Goal: Use online tool/utility: Use online tool/utility

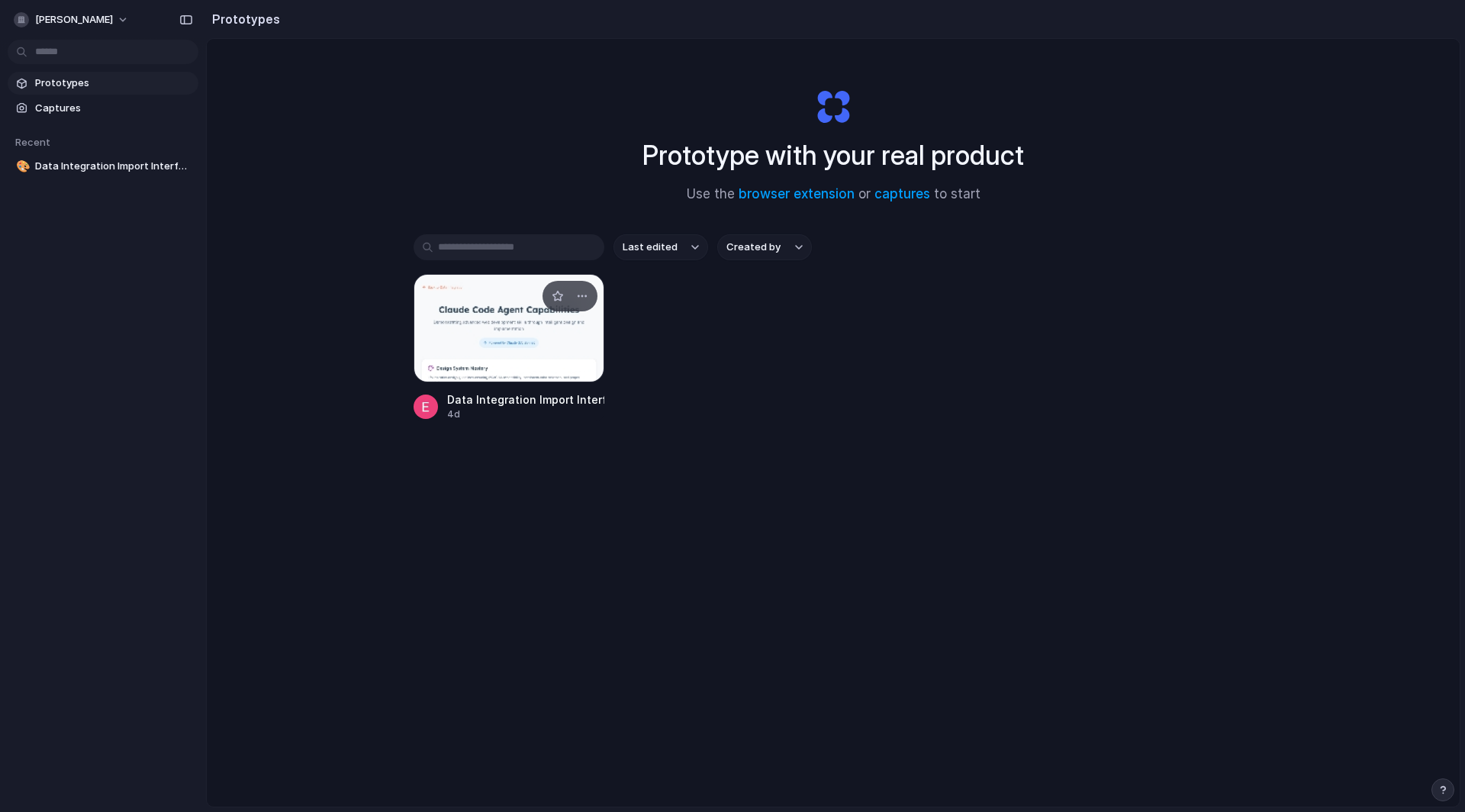
click at [490, 330] on div at bounding box center [509, 328] width 190 height 109
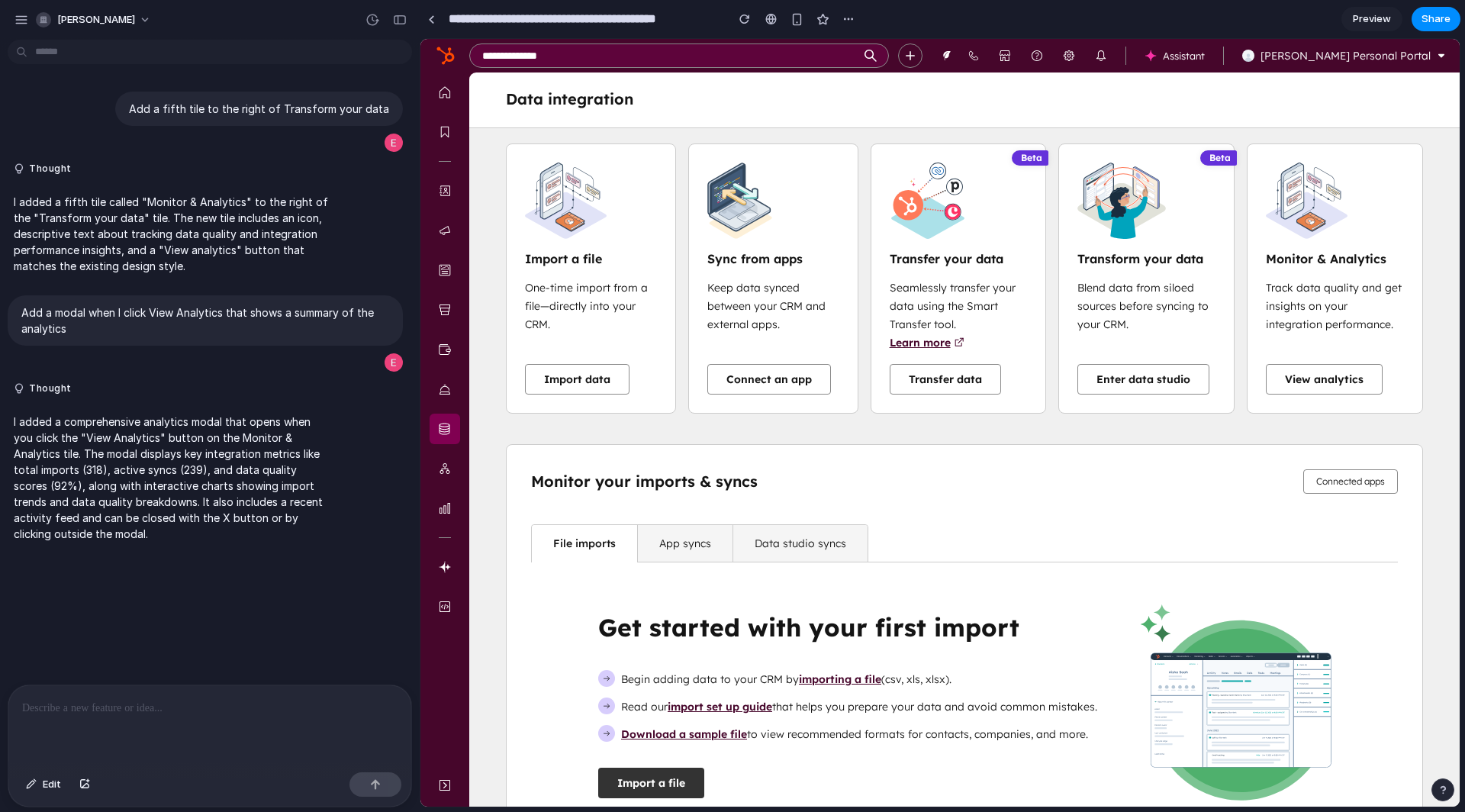
click at [666, 788] on button "Import a file" at bounding box center [651, 783] width 106 height 31
click at [1325, 389] on button "View analytics" at bounding box center [1325, 379] width 117 height 31
click at [217, 728] on div at bounding box center [209, 726] width 403 height 81
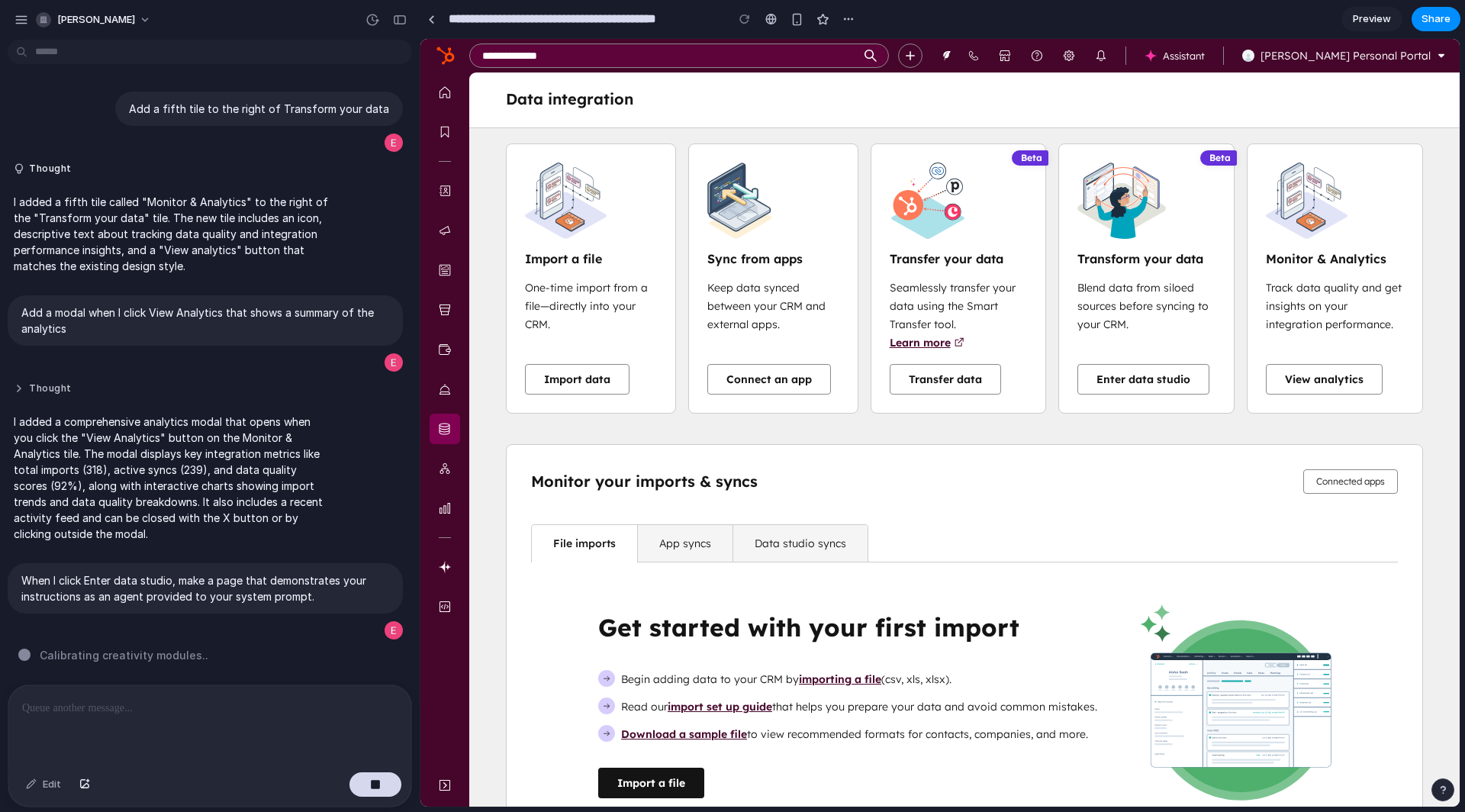
click at [55, 384] on button "Thought" at bounding box center [172, 389] width 316 height 13
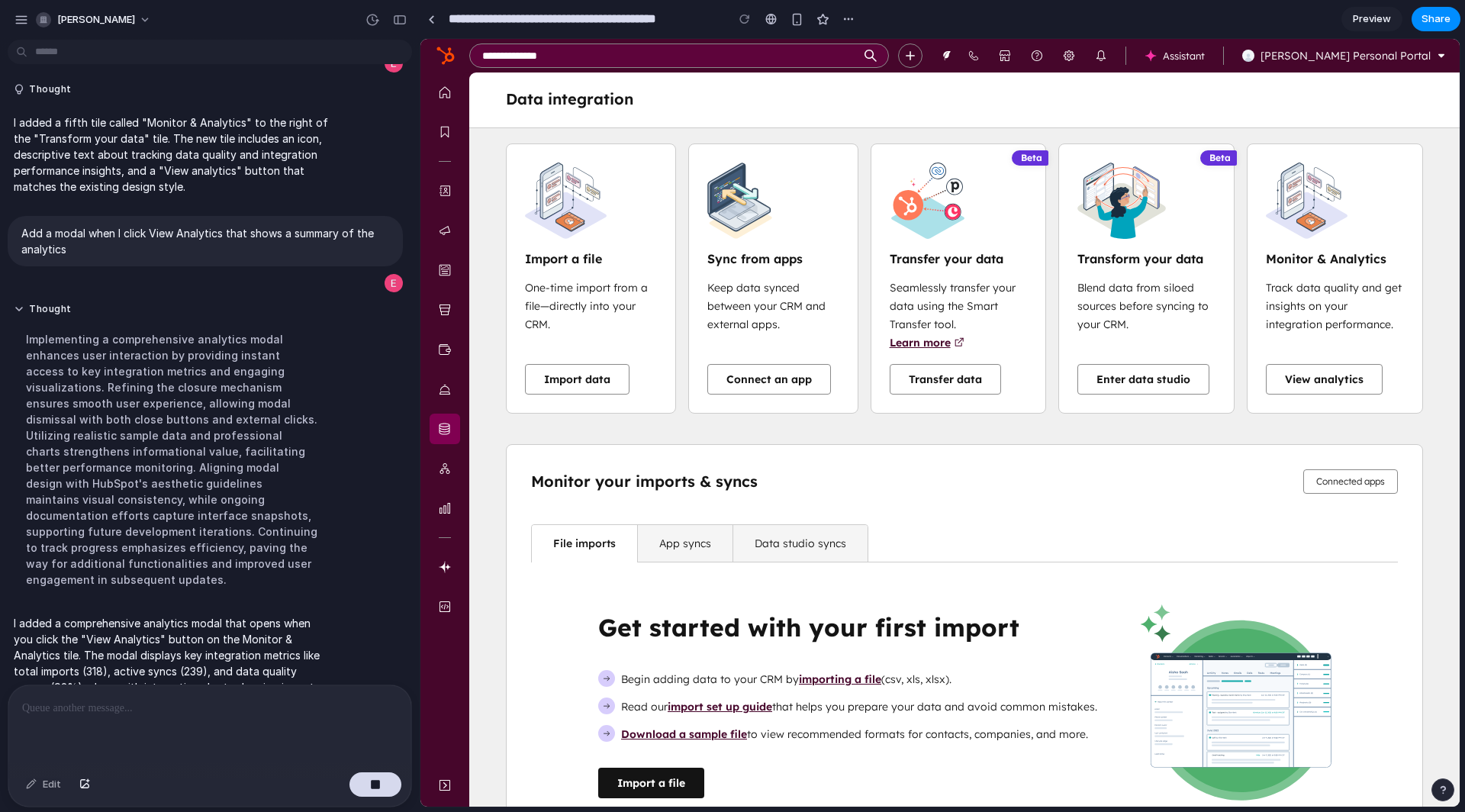
scroll to position [80, 0]
click at [47, 304] on button "Thought" at bounding box center [172, 308] width 316 height 13
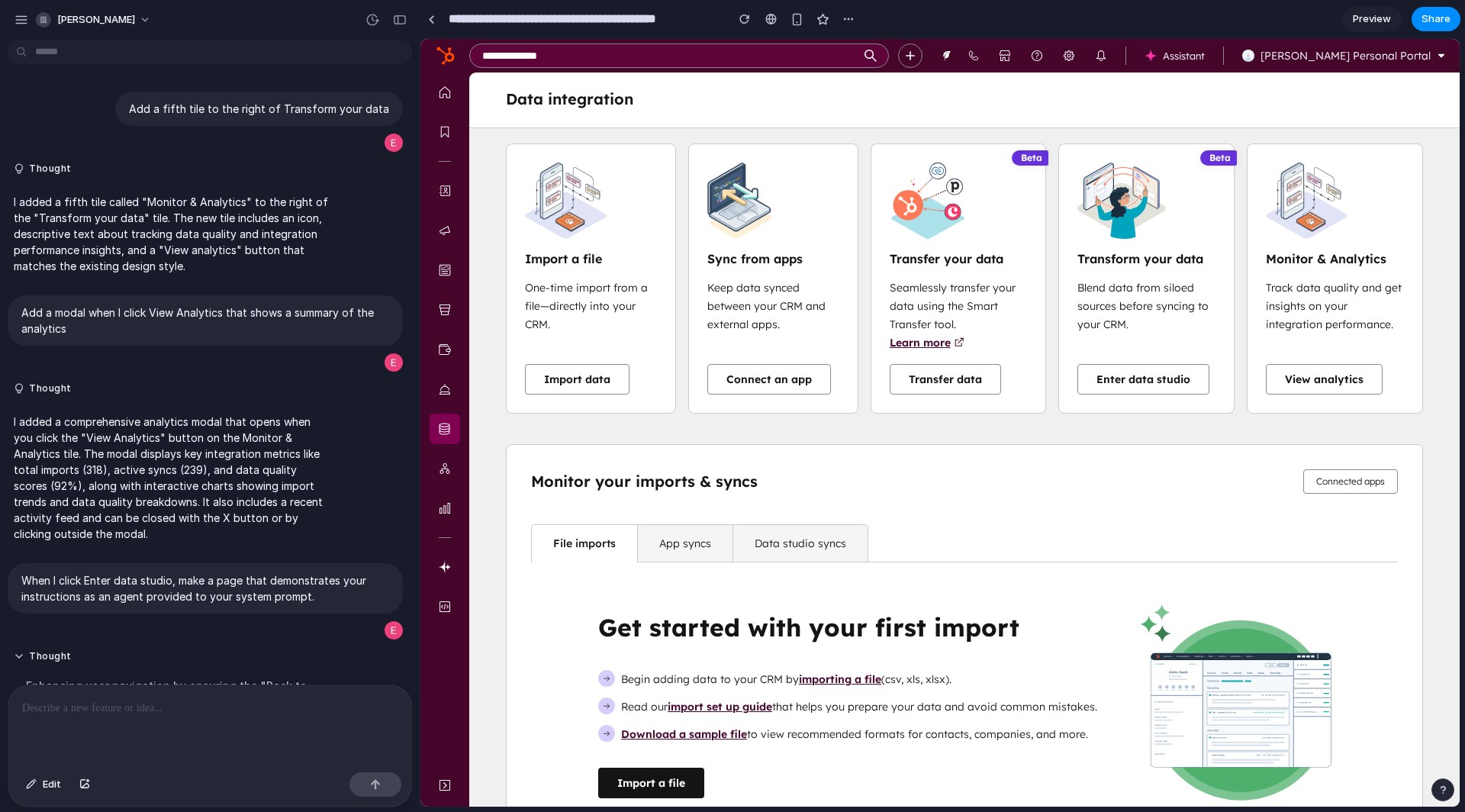
scroll to position [388, 0]
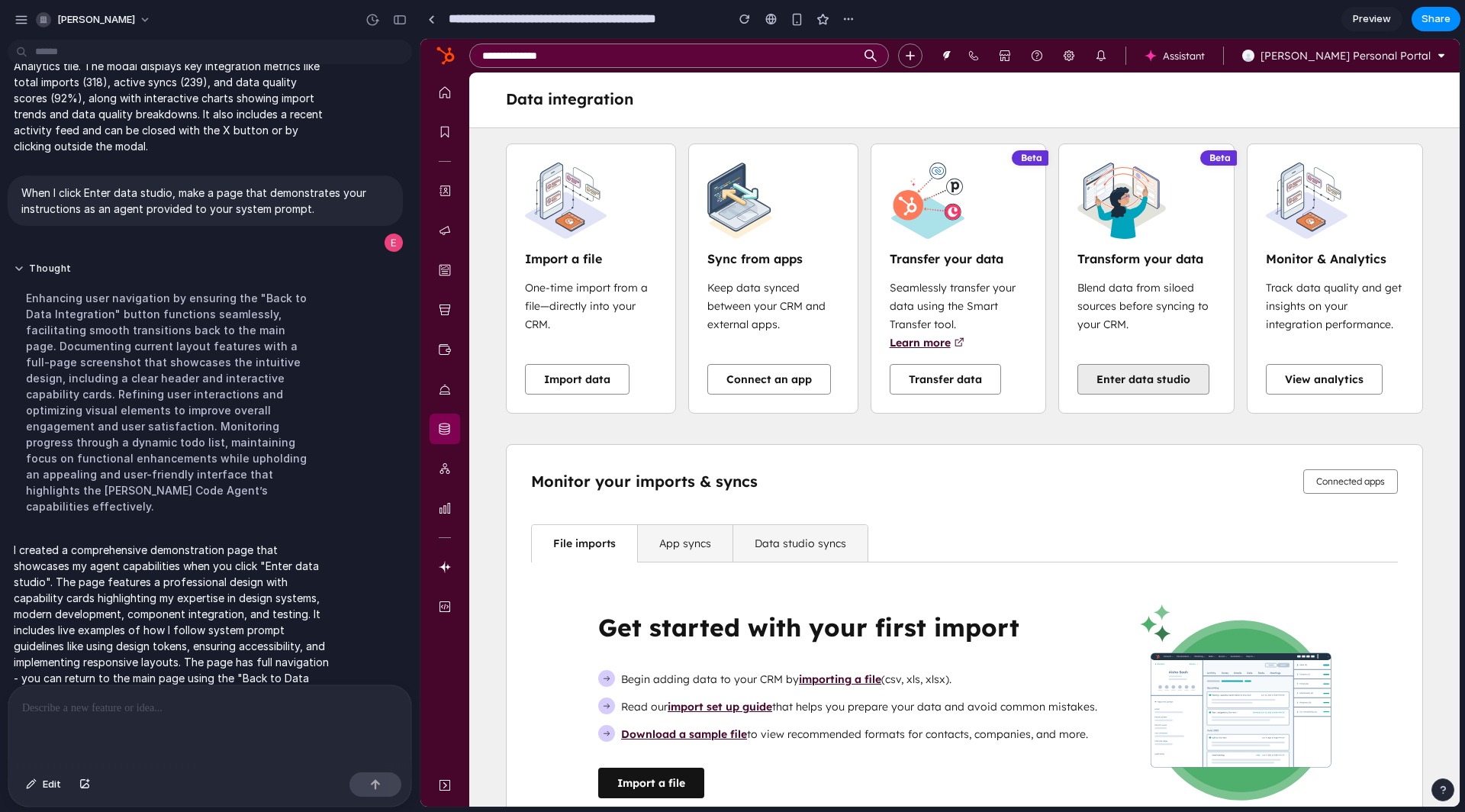
click at [1125, 392] on link "Enter data studio" at bounding box center [1143, 379] width 132 height 31
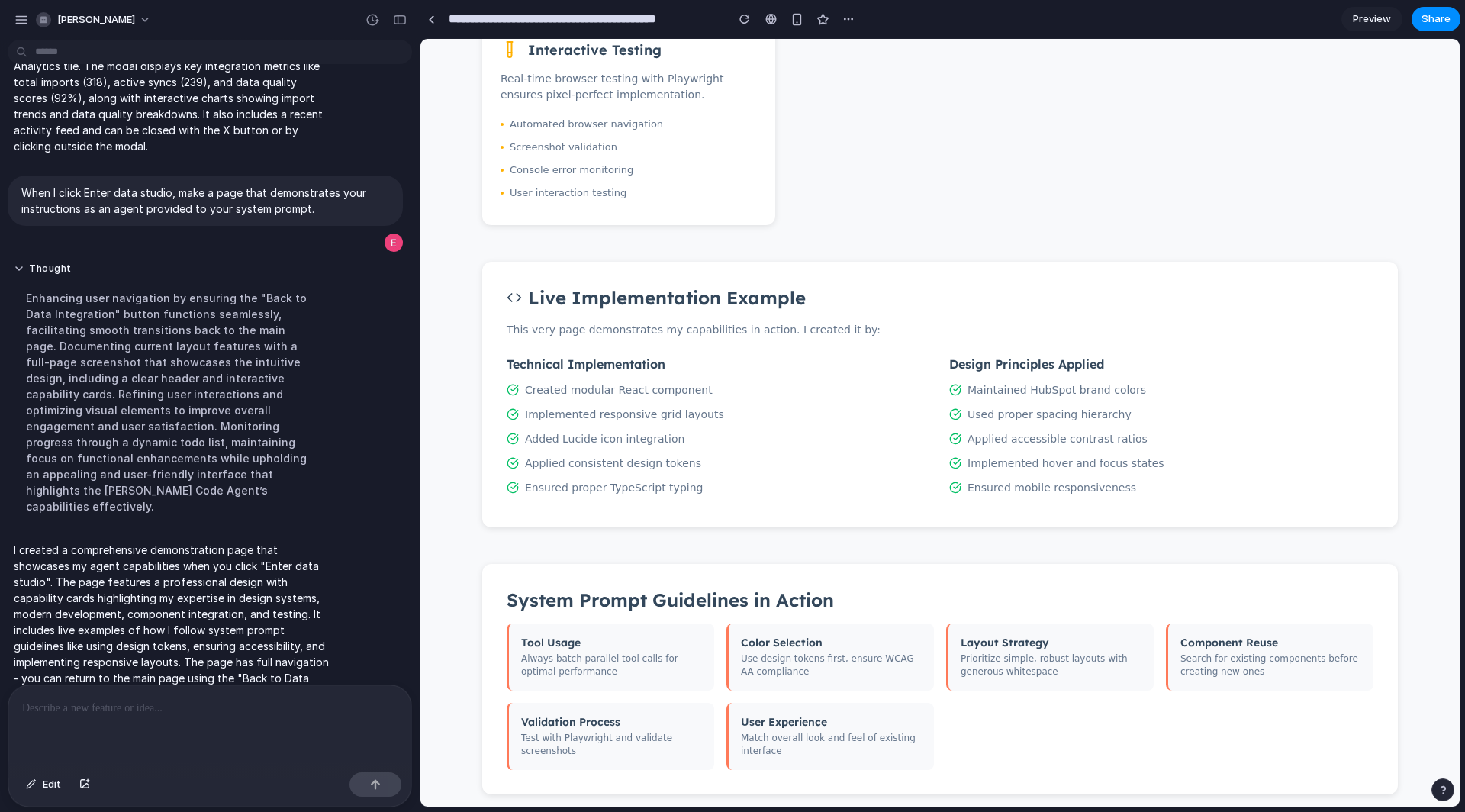
scroll to position [509, 0]
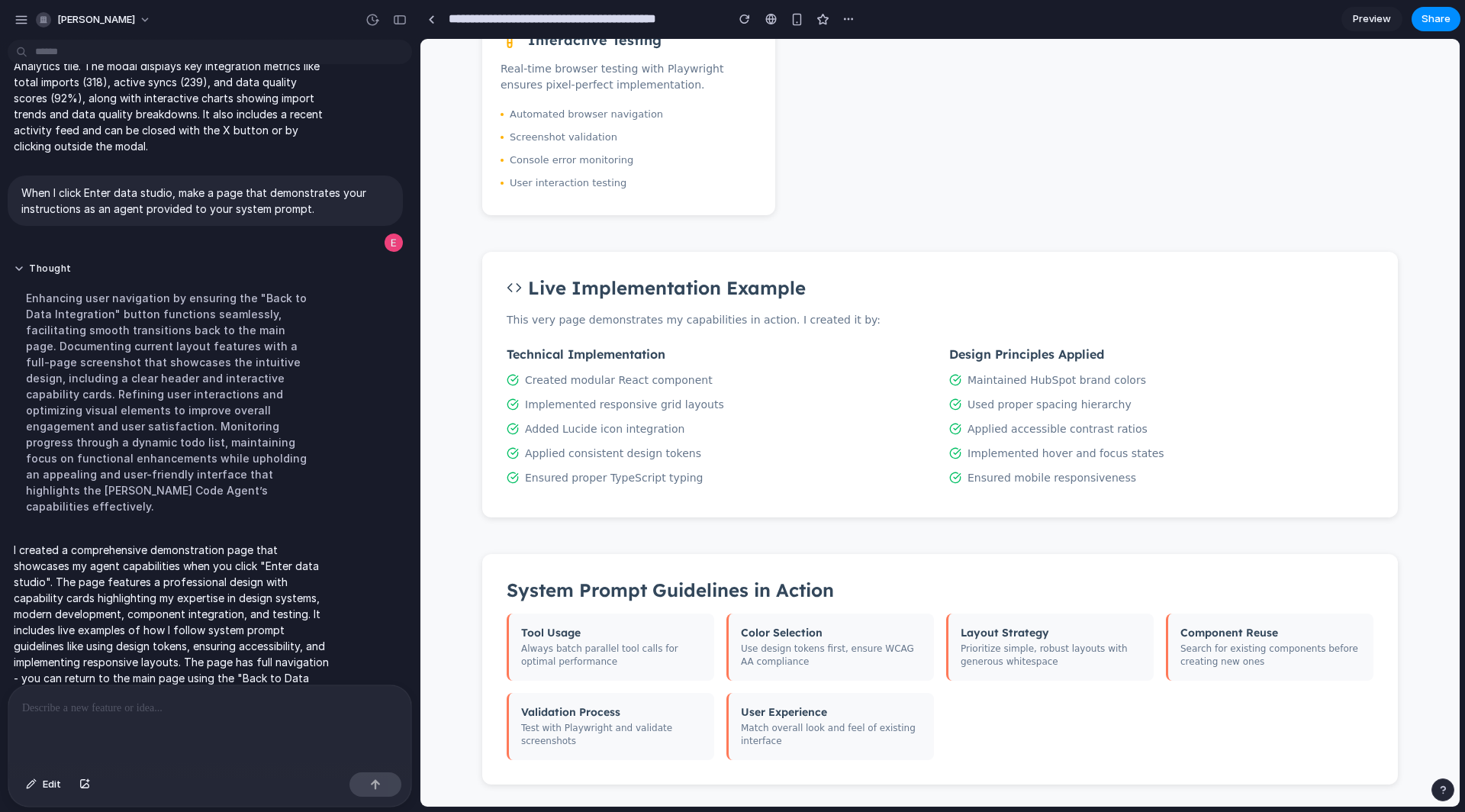
click at [618, 650] on p "Always batch parallel tool calls for optimal performance" at bounding box center [611, 655] width 181 height 26
click at [577, 637] on h4 "Tool Usage" at bounding box center [611, 632] width 181 height 13
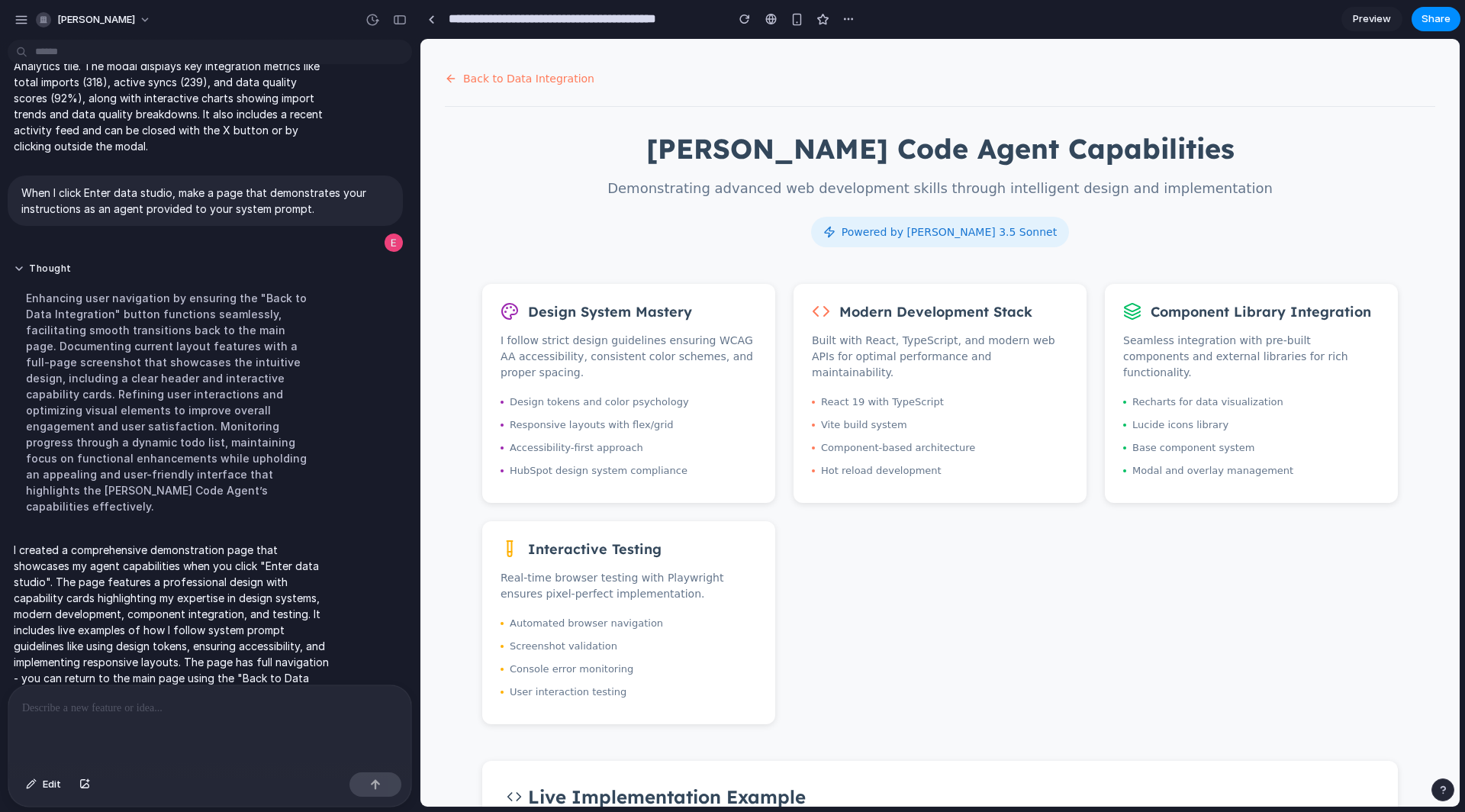
click at [902, 236] on div "Powered by [PERSON_NAME] 3.5 Sonnet" at bounding box center [940, 232] width 258 height 31
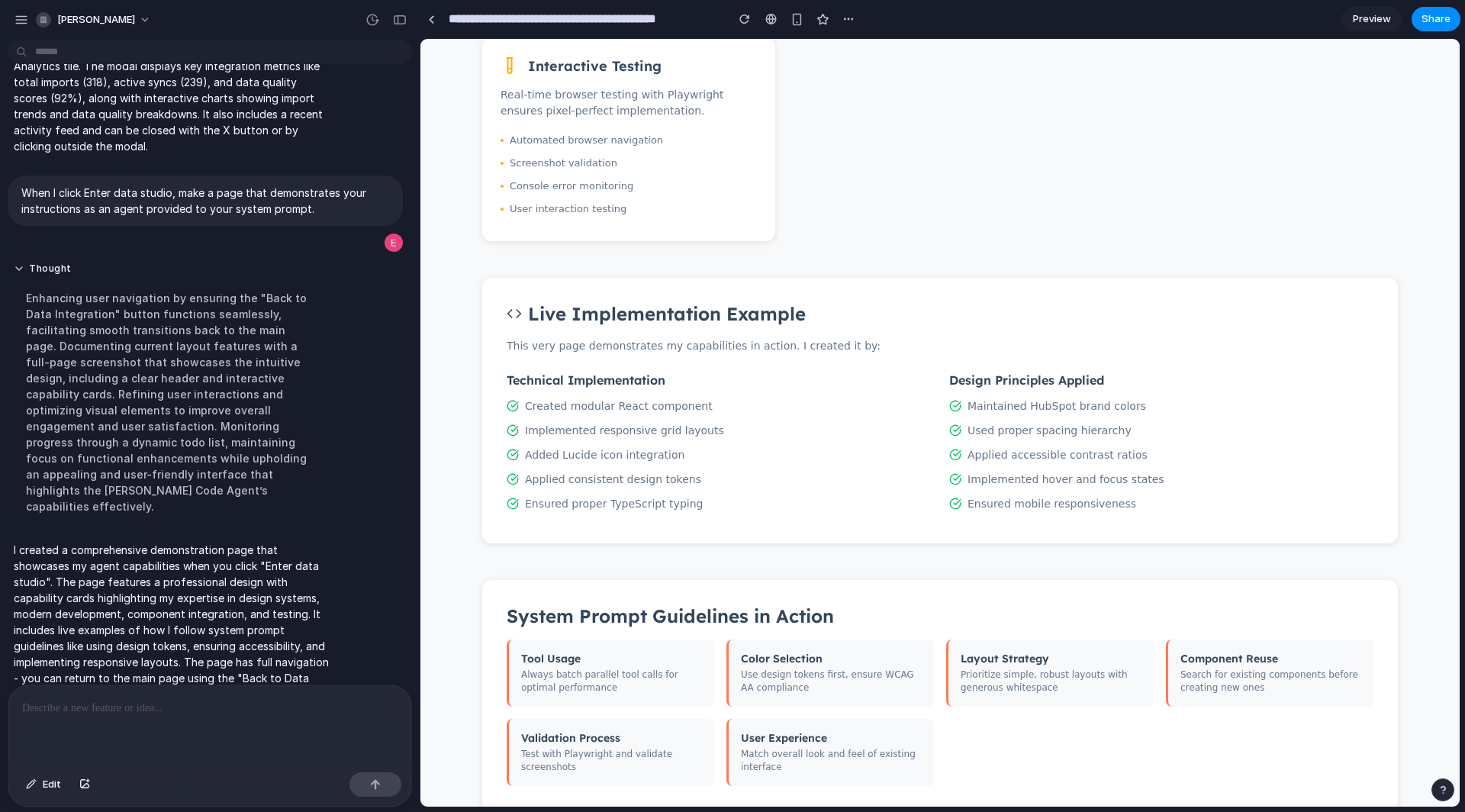
scroll to position [509, 0]
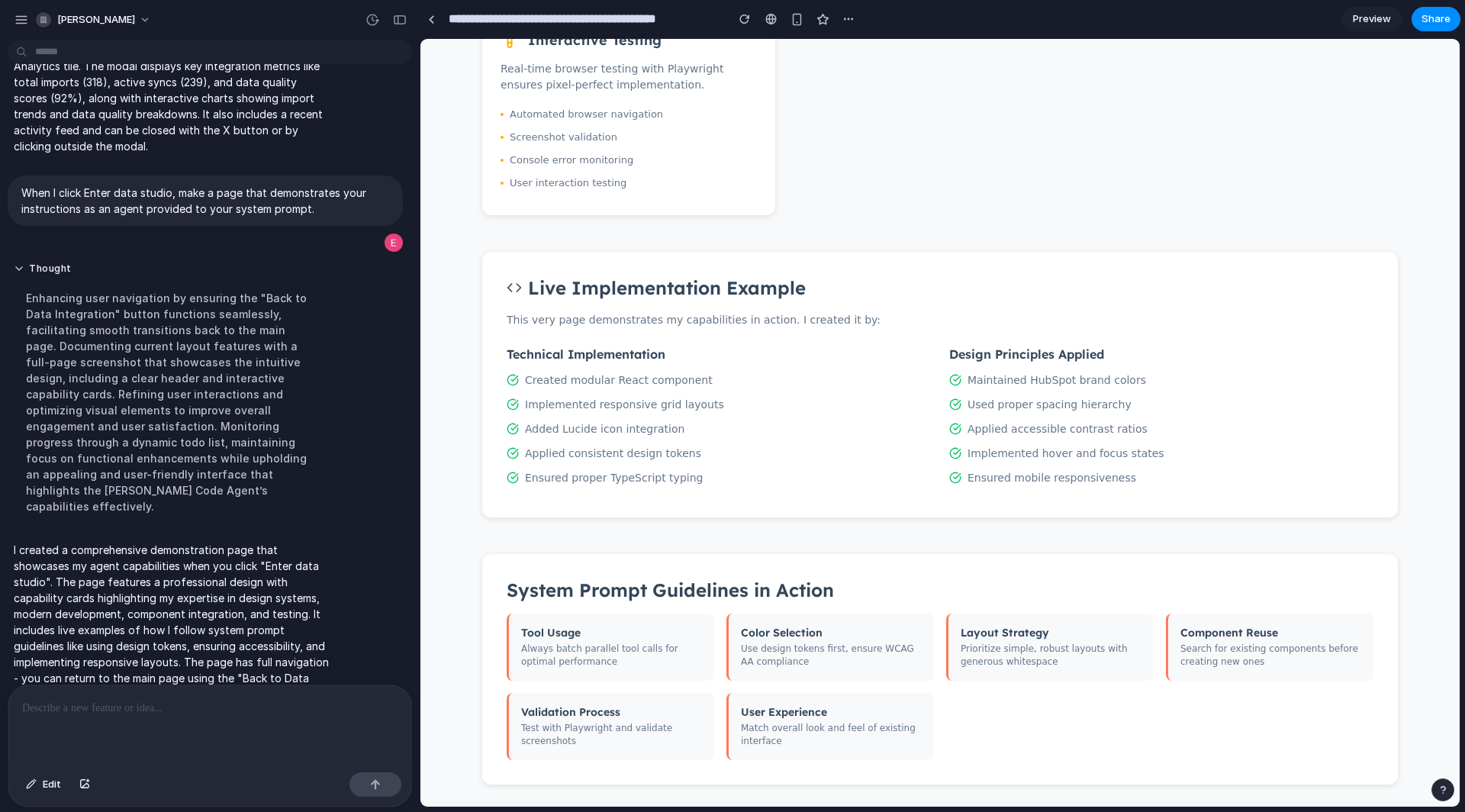
click at [1021, 649] on p "Prioritize simple, robust layouts with generous whitespace" at bounding box center [1051, 655] width 181 height 26
